Goal: Unclear

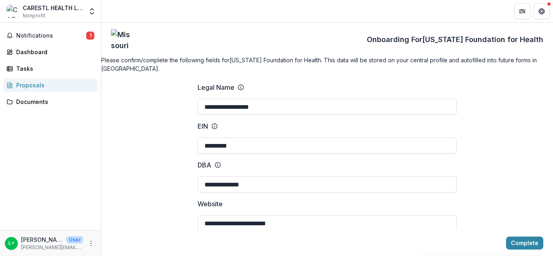
scroll to position [1181, 0]
